Goal: Transaction & Acquisition: Download file/media

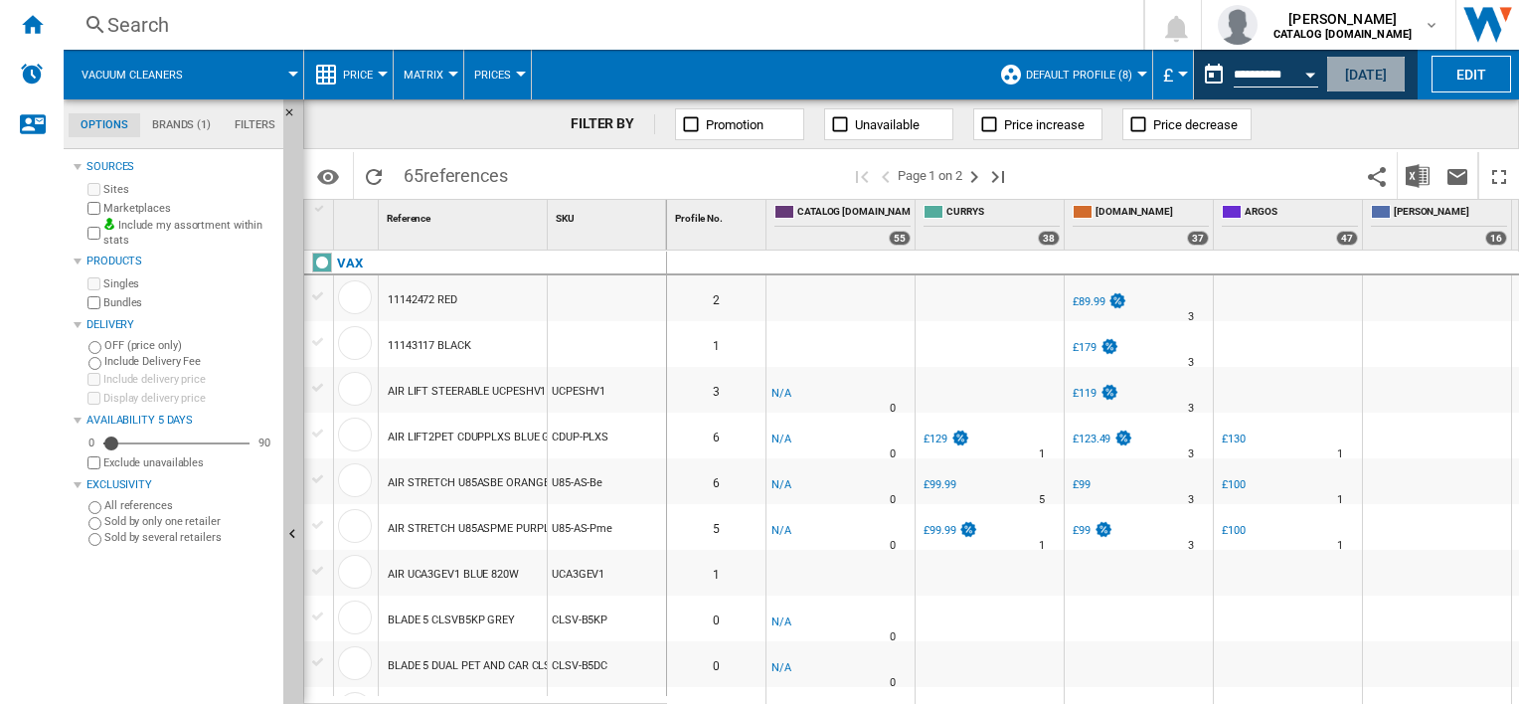
click at [1350, 89] on button "Today" at bounding box center [1366, 74] width 80 height 37
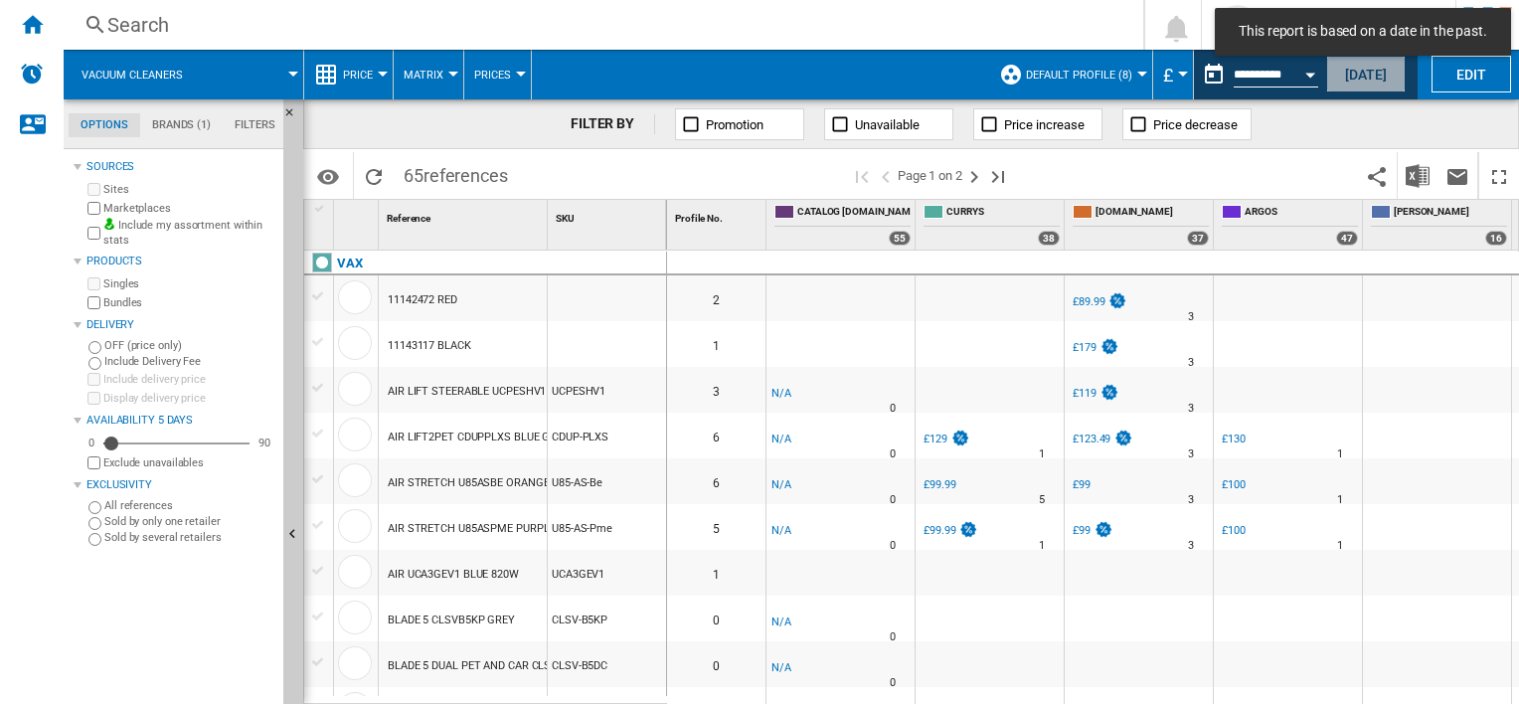
click at [1371, 72] on button "Today" at bounding box center [1366, 74] width 80 height 37
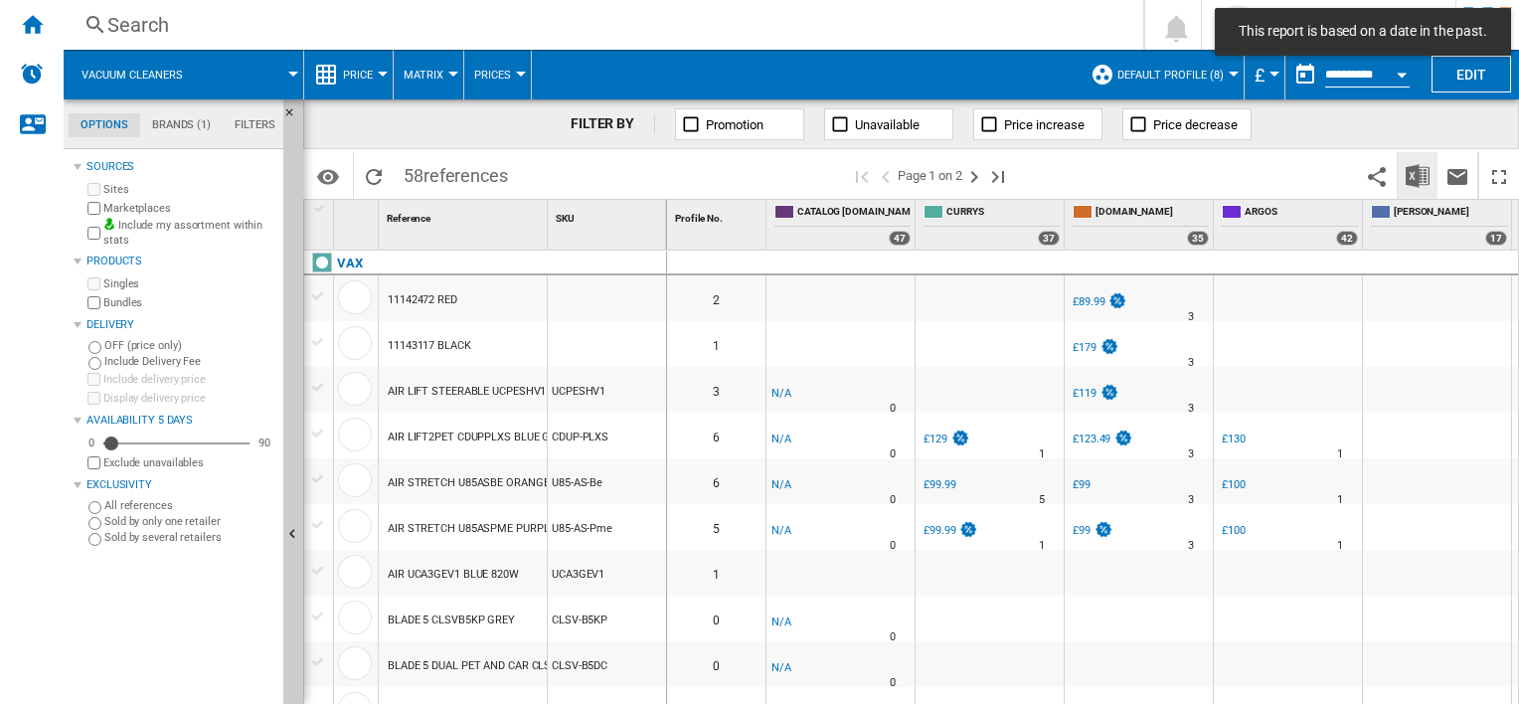
click at [1420, 179] on img "Download in Excel" at bounding box center [1417, 176] width 24 height 24
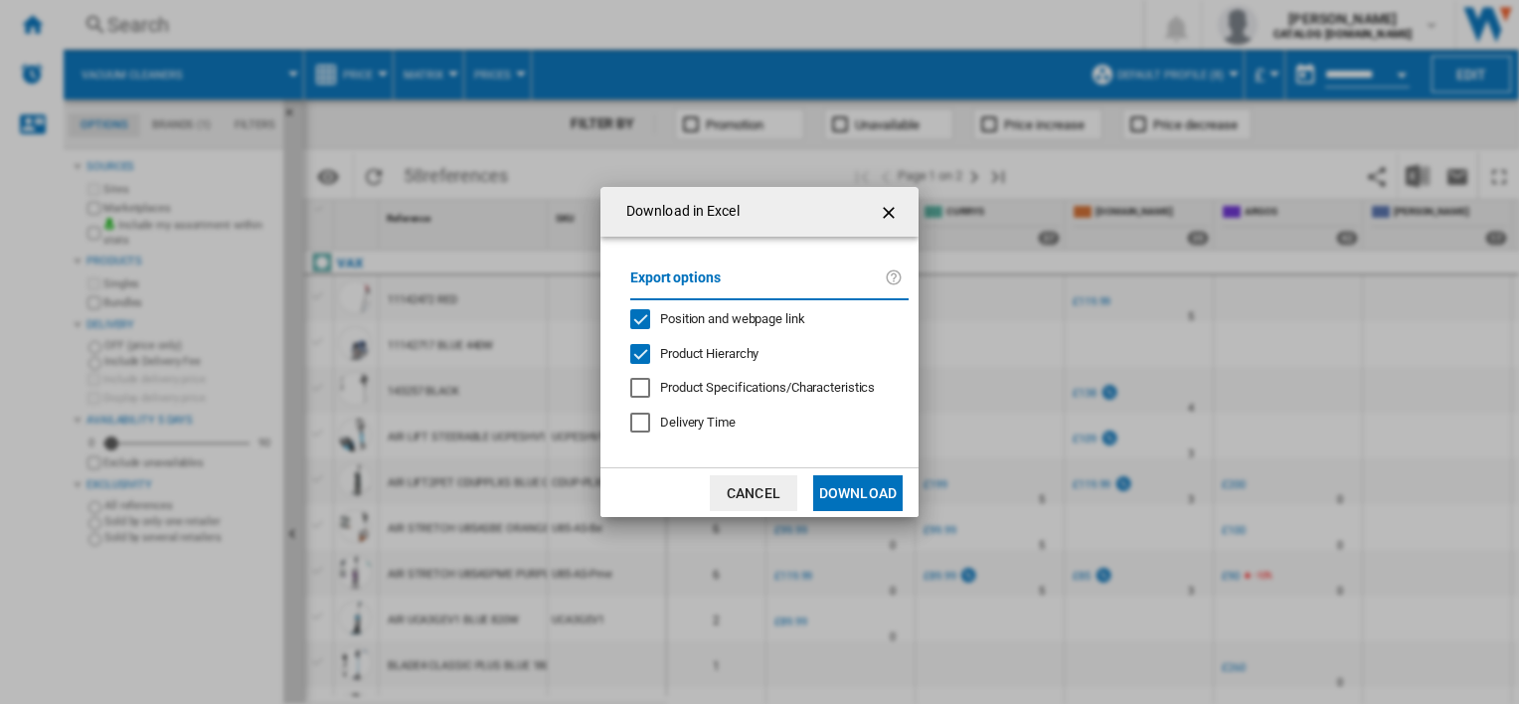
click at [887, 493] on button "Download" at bounding box center [857, 493] width 89 height 36
